Goal: Register for event/course

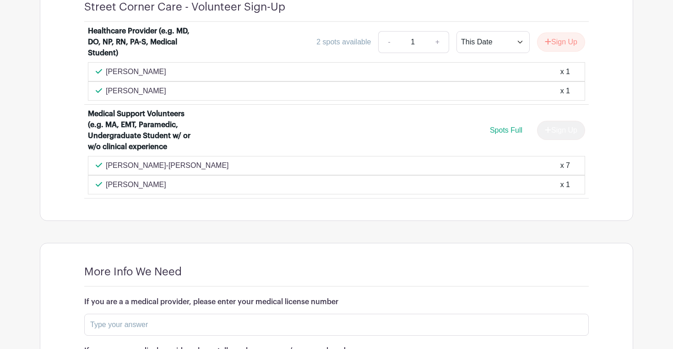
scroll to position [621, 0]
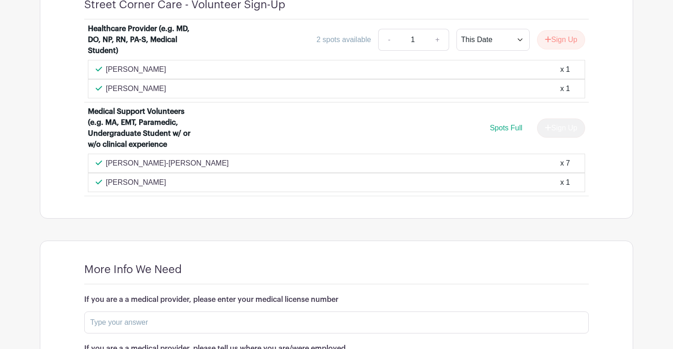
click at [303, 206] on div "Street Corner Care - Volunteer Sign-Up Healthcare Provider (e.g. MD, DO, NP, RN…" at bounding box center [336, 97] width 548 height 242
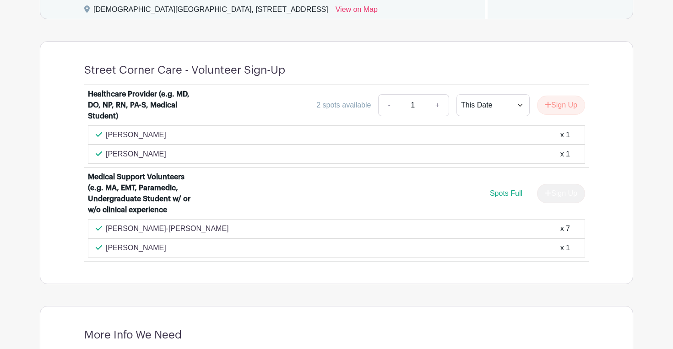
scroll to position [557, 0]
click at [286, 214] on div "Medical Support Volunteers (e.g. MA, EMT, Paramedic, Undergraduate Student w/ o…" at bounding box center [336, 195] width 497 height 48
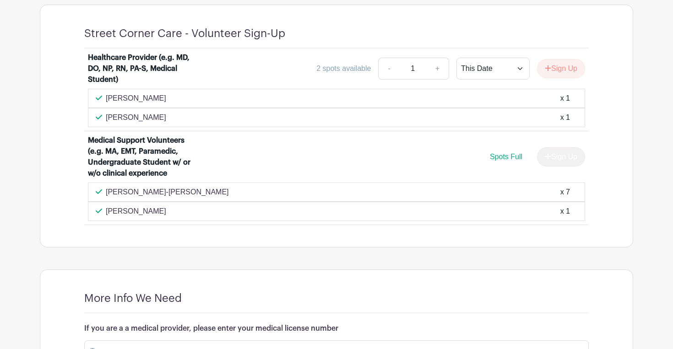
click at [287, 215] on div "[PERSON_NAME] x 1" at bounding box center [337, 211] width 482 height 11
click at [303, 205] on div "[PERSON_NAME] x 1" at bounding box center [336, 211] width 497 height 19
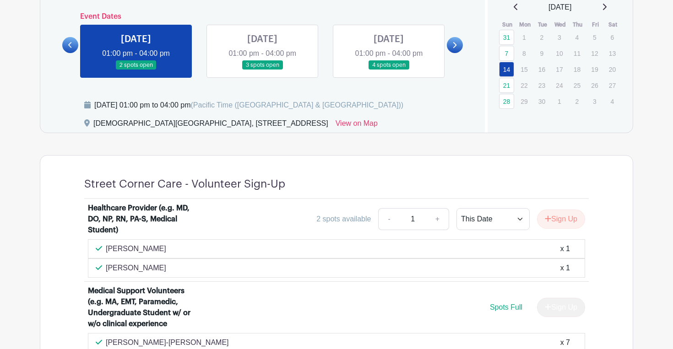
scroll to position [441, 0]
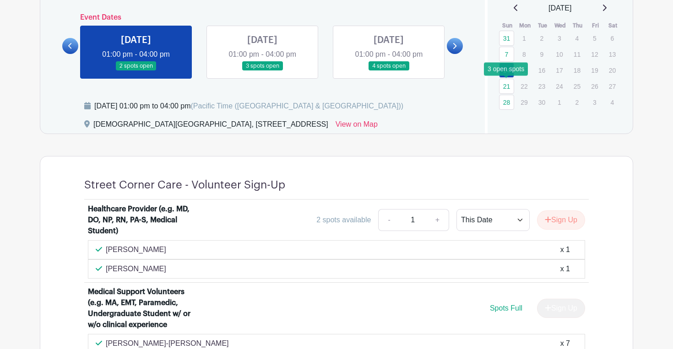
click at [509, 85] on link "21" at bounding box center [506, 86] width 15 height 15
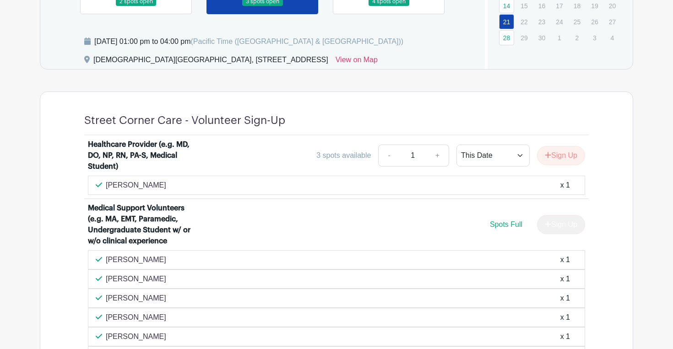
scroll to position [505, 0]
click at [502, 38] on link "28" at bounding box center [506, 38] width 15 height 15
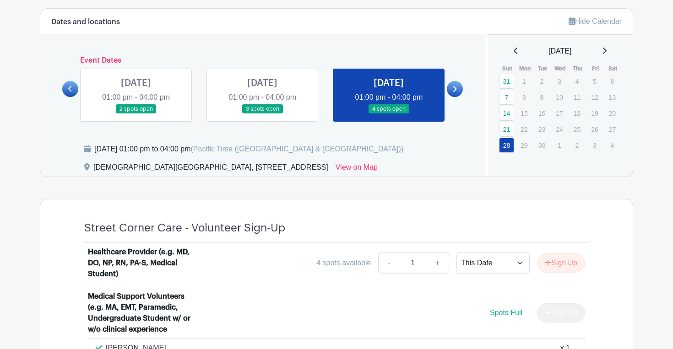
scroll to position [387, 0]
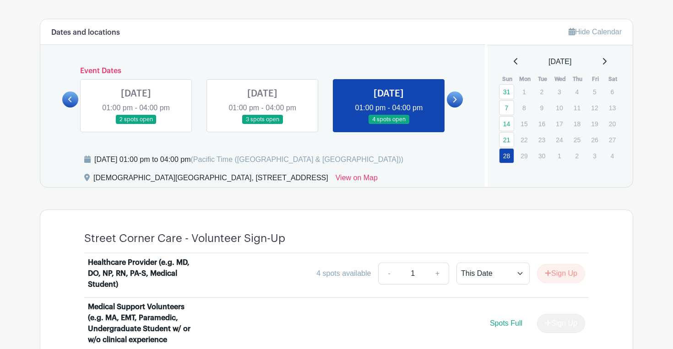
click at [448, 97] on link at bounding box center [455, 100] width 16 height 16
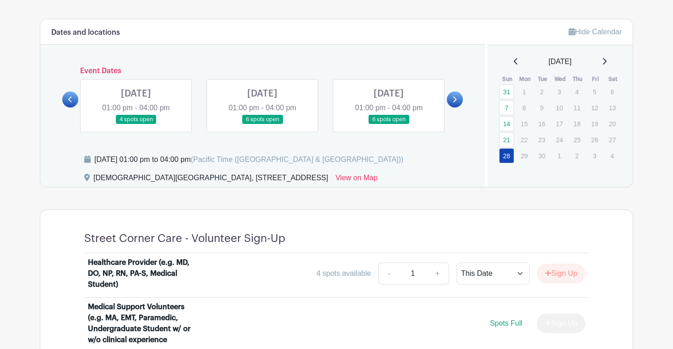
click at [136, 124] on link at bounding box center [136, 124] width 0 height 0
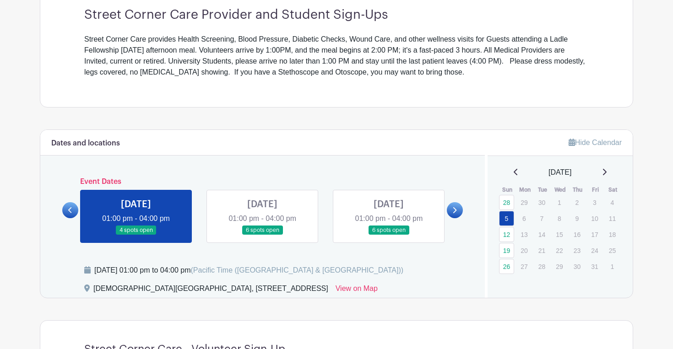
scroll to position [261, 0]
